Goal: Information Seeking & Learning: Learn about a topic

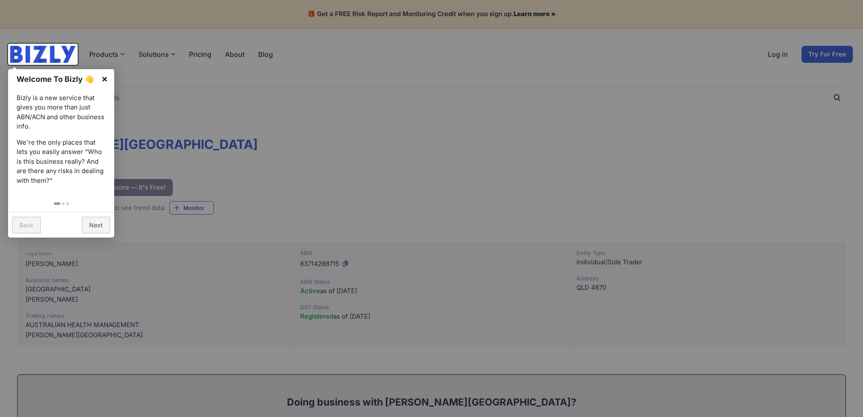
click at [104, 79] on link "×" at bounding box center [104, 78] width 19 height 19
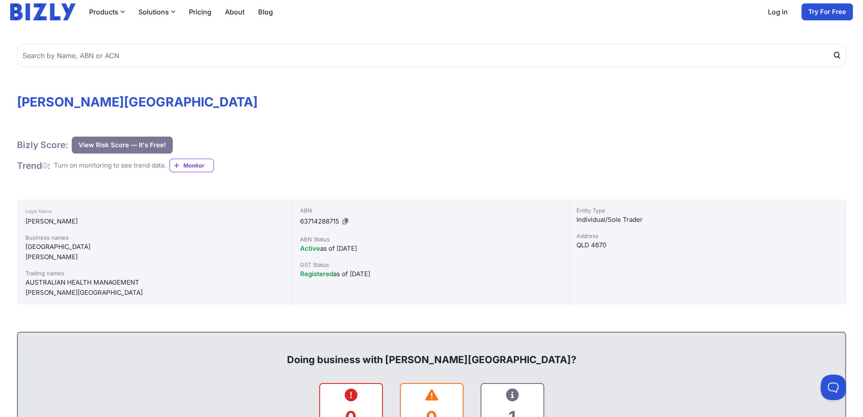
scroll to position [85, 0]
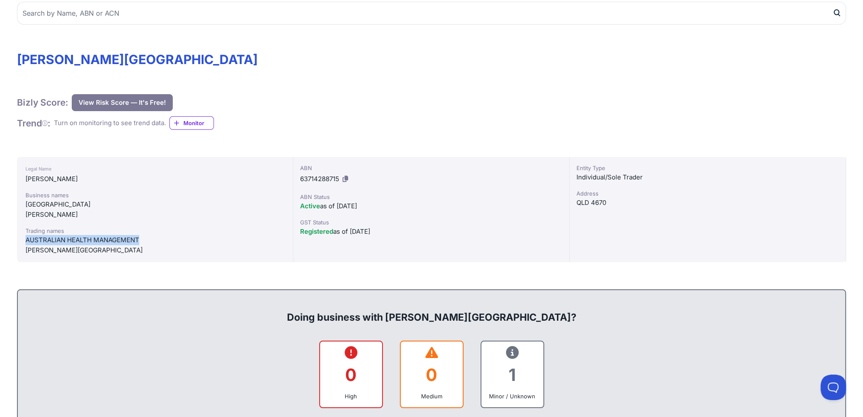
drag, startPoint x: 26, startPoint y: 236, endPoint x: 146, endPoint y: 237, distance: 119.3
click at [146, 237] on div "AUSTRALIAN HEALTH MANAGEMENT" at bounding box center [154, 240] width 259 height 10
copy div "AUSTRALIAN HEALTH MANAGEMENT"
drag, startPoint x: 115, startPoint y: 251, endPoint x: 17, endPoint y: 255, distance: 99.0
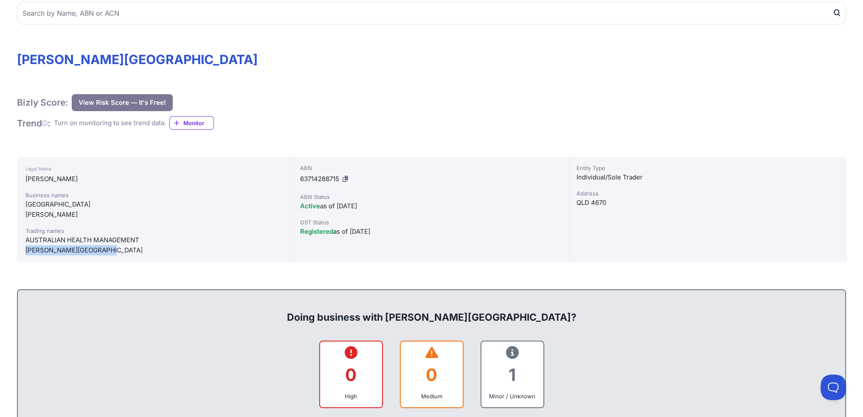
copy div "[PERSON_NAME][GEOGRAPHIC_DATA]"
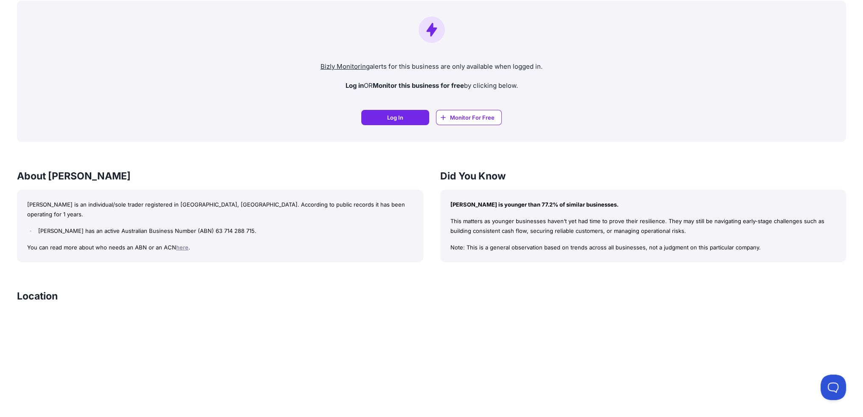
scroll to position [722, 0]
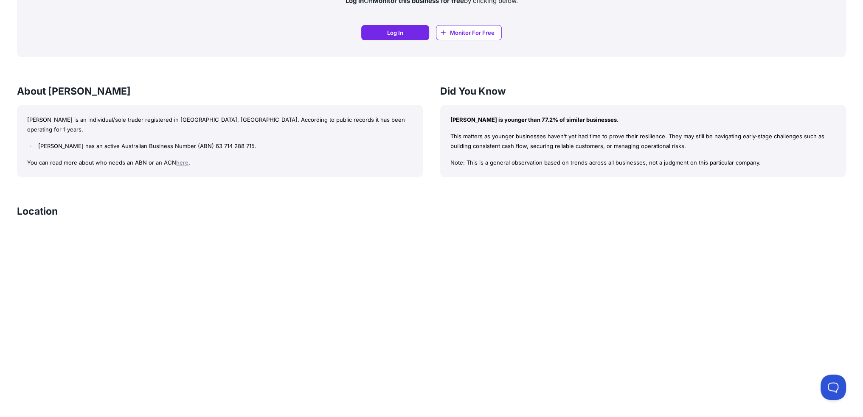
drag, startPoint x: 78, startPoint y: 117, endPoint x: 344, endPoint y: 130, distance: 266.1
click at [344, 130] on div "[PERSON_NAME] is an individual/sole trader registered in [GEOGRAPHIC_DATA], [GE…" at bounding box center [220, 141] width 406 height 73
drag, startPoint x: 329, startPoint y: 149, endPoint x: 204, endPoint y: 166, distance: 126.4
click at [329, 158] on p "You can read more about who needs an ABN or an ACN here ." at bounding box center [220, 163] width 386 height 10
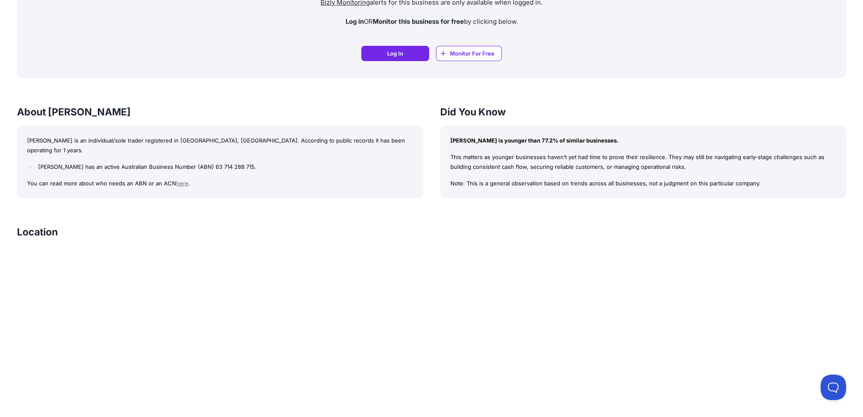
scroll to position [658, 0]
